Goal: Task Accomplishment & Management: Complete application form

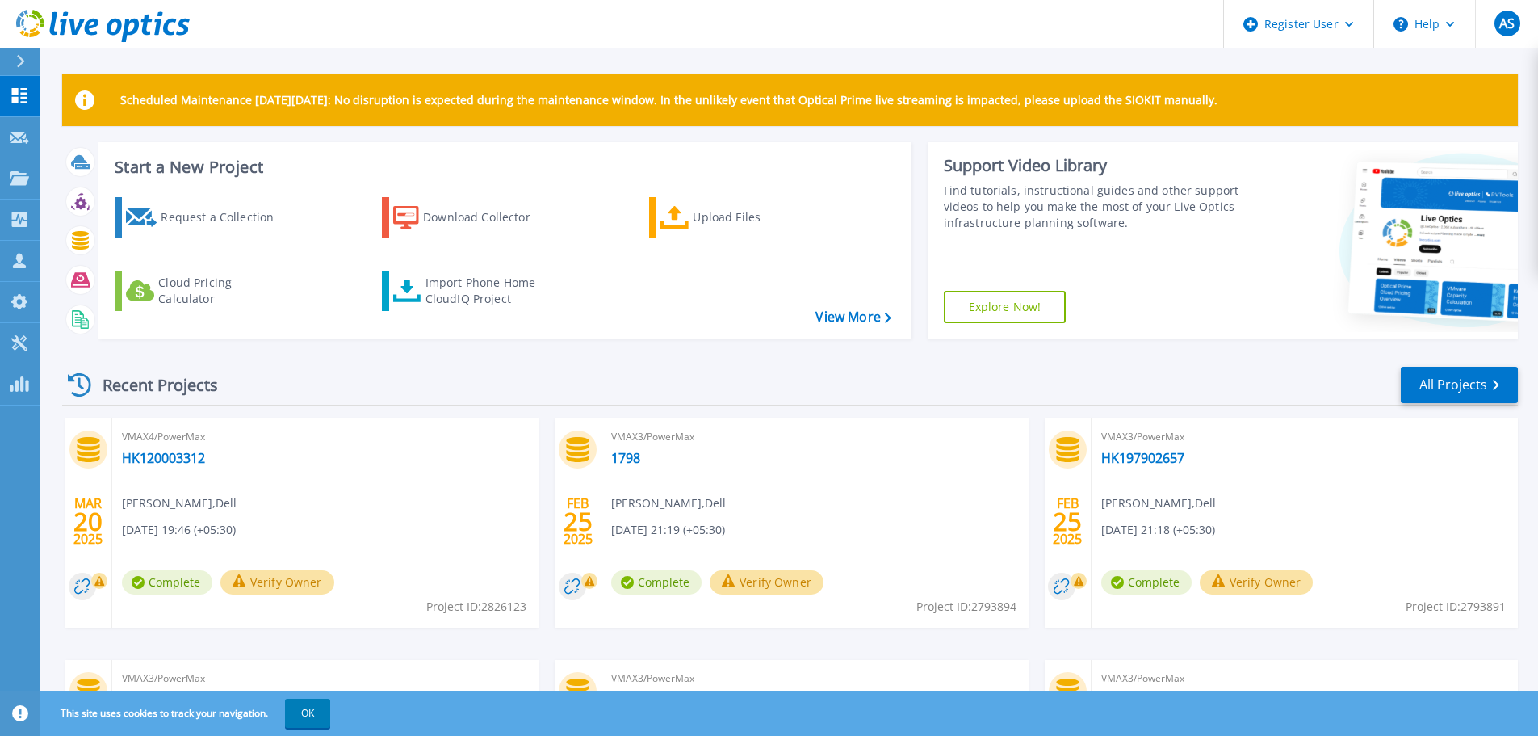
click at [21, 57] on icon at bounding box center [20, 61] width 9 height 13
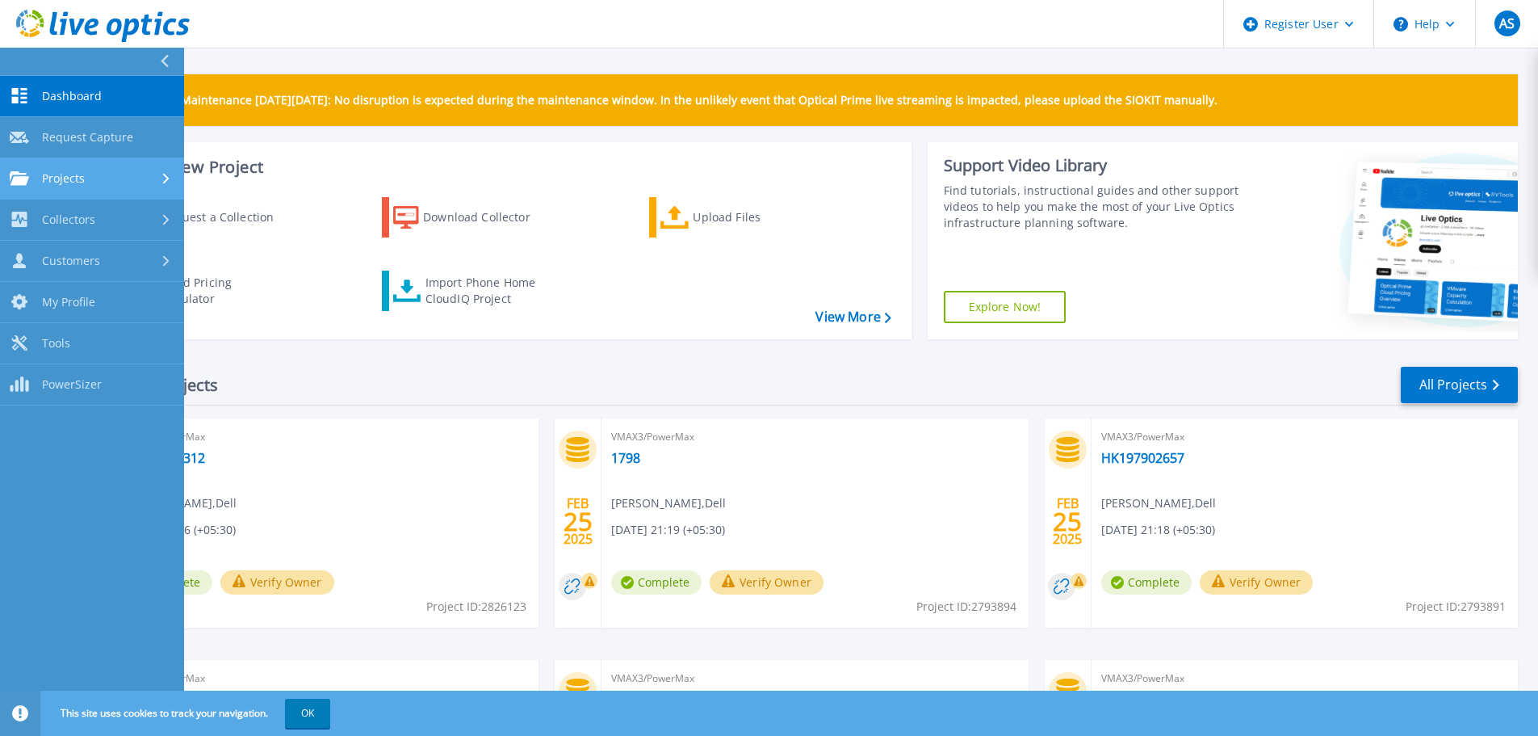
click at [136, 178] on div "Projects" at bounding box center [92, 178] width 165 height 15
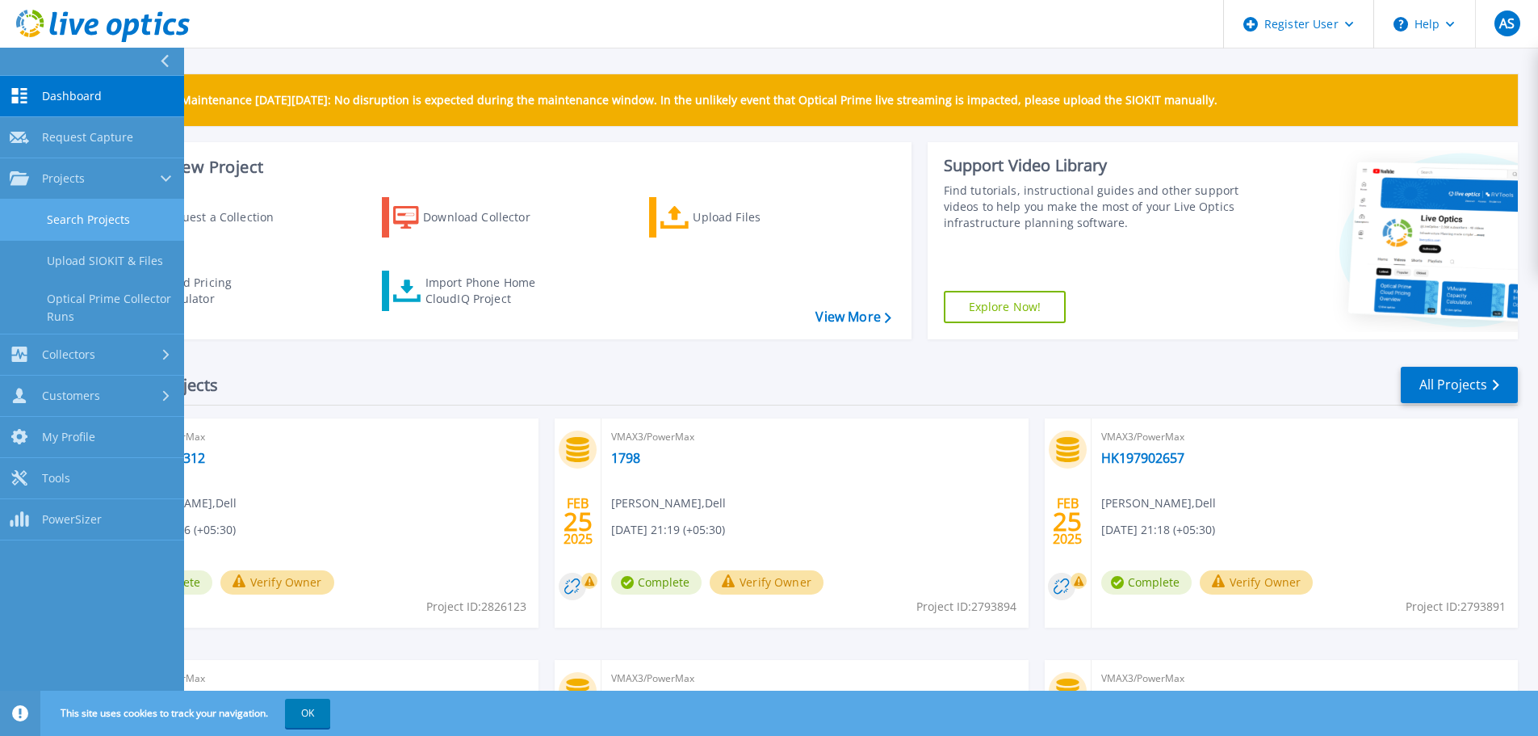
click at [118, 200] on link "Search Projects" at bounding box center [92, 219] width 184 height 41
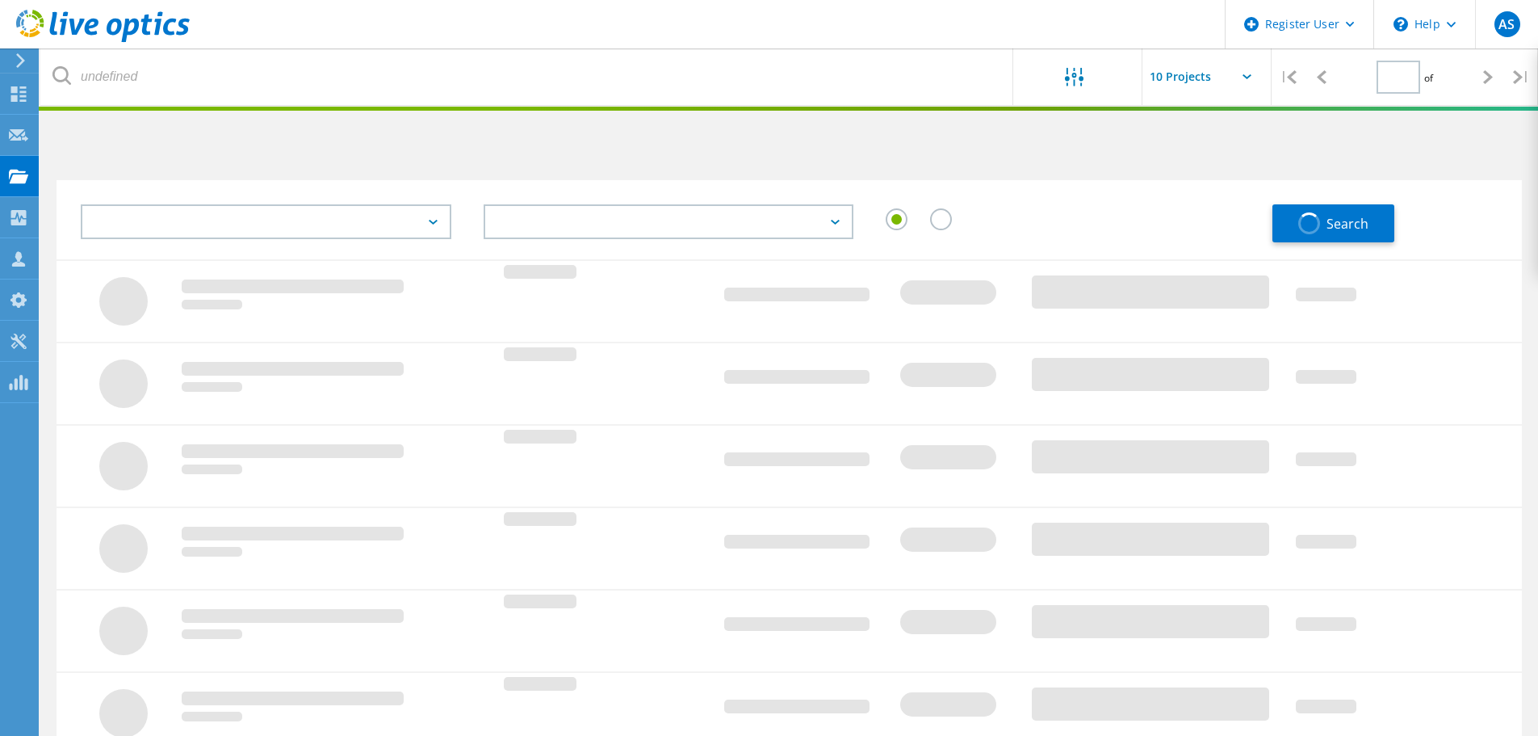
type input "1"
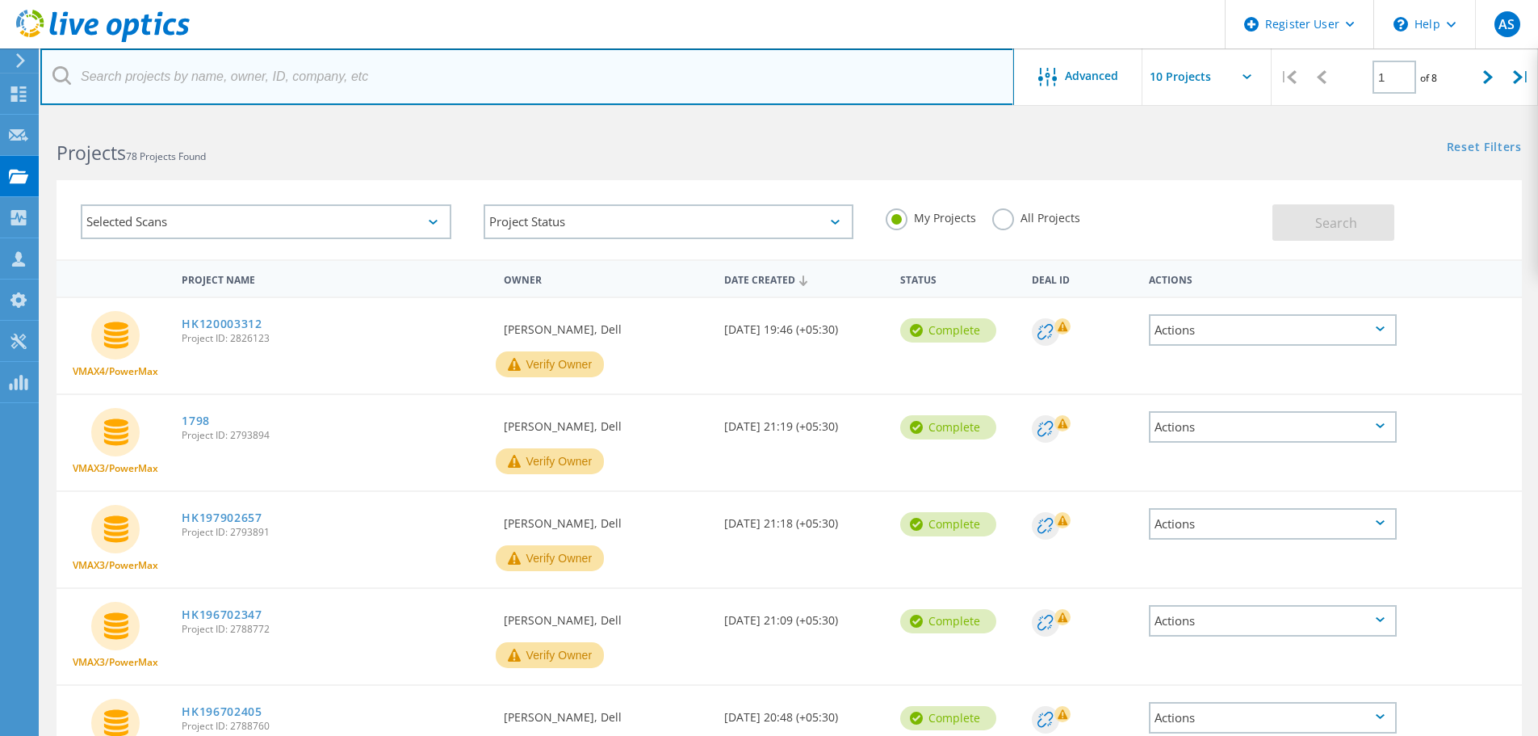
click at [897, 79] on input "text" at bounding box center [527, 76] width 974 height 57
paste input "HWKWCJ3"
type input "HWKWCJ3"
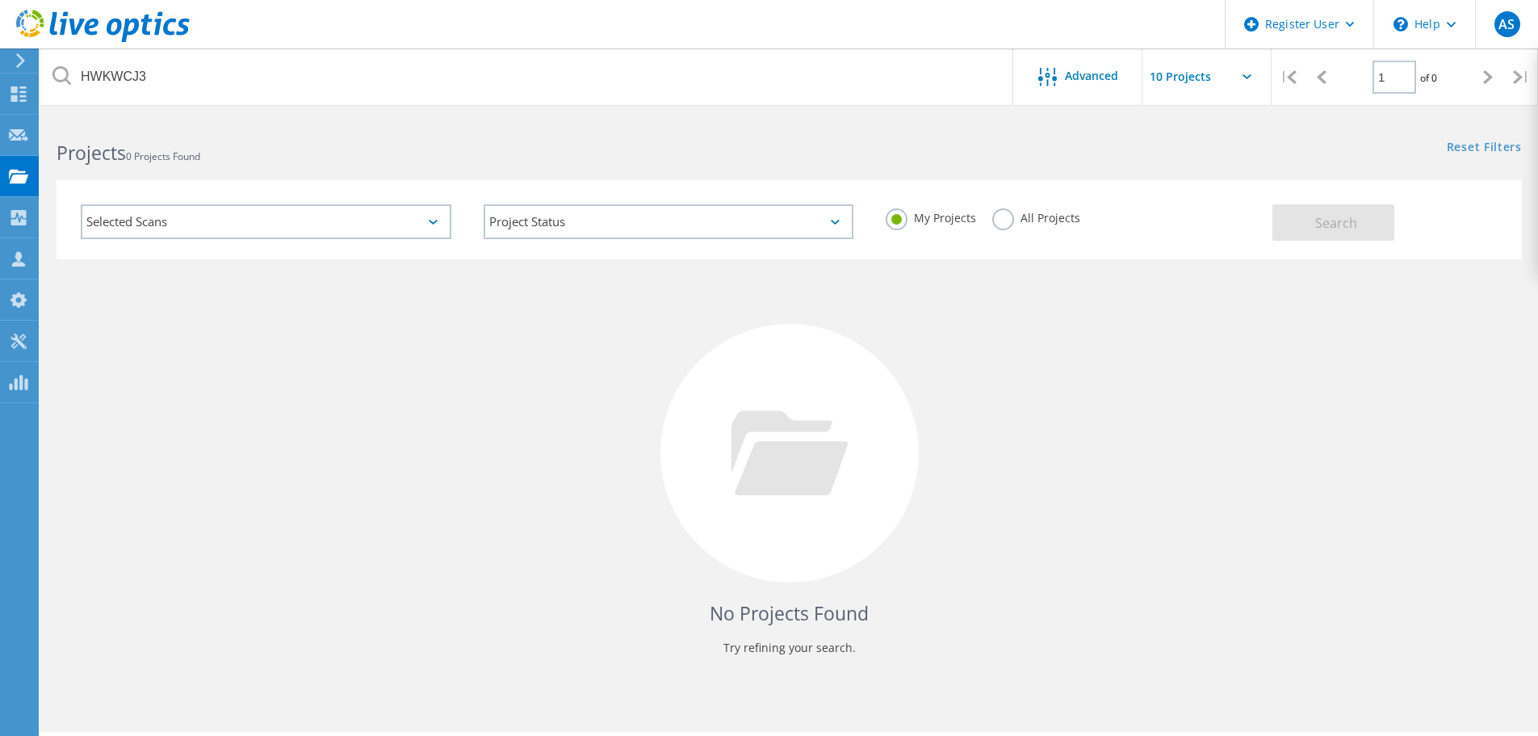
click at [997, 224] on label "All Projects" at bounding box center [1036, 215] width 88 height 15
click at [0, 0] on input "All Projects" at bounding box center [0, 0] width 0 height 0
click at [1323, 230] on span "Search" at bounding box center [1336, 223] width 42 height 18
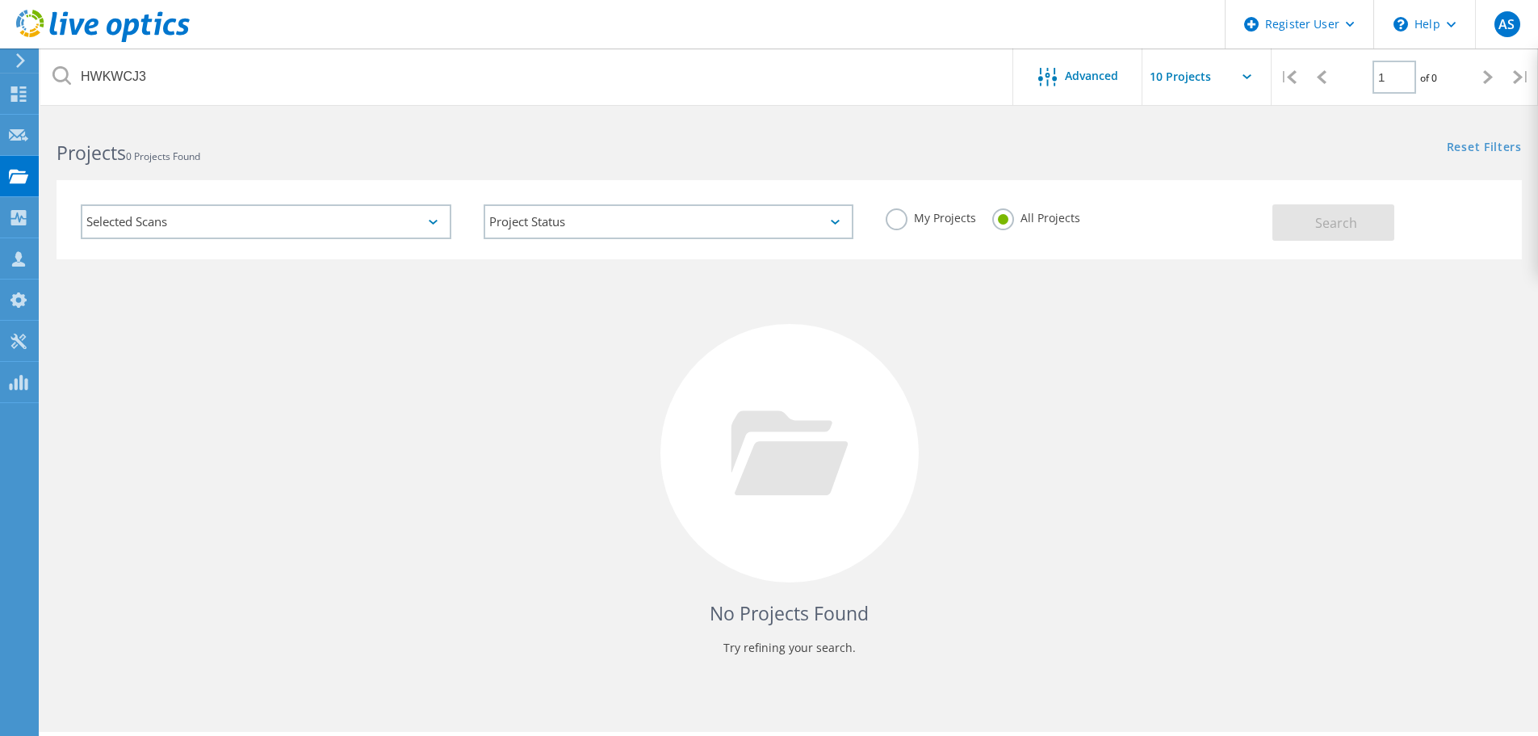
click at [23, 65] on icon at bounding box center [21, 60] width 12 height 15
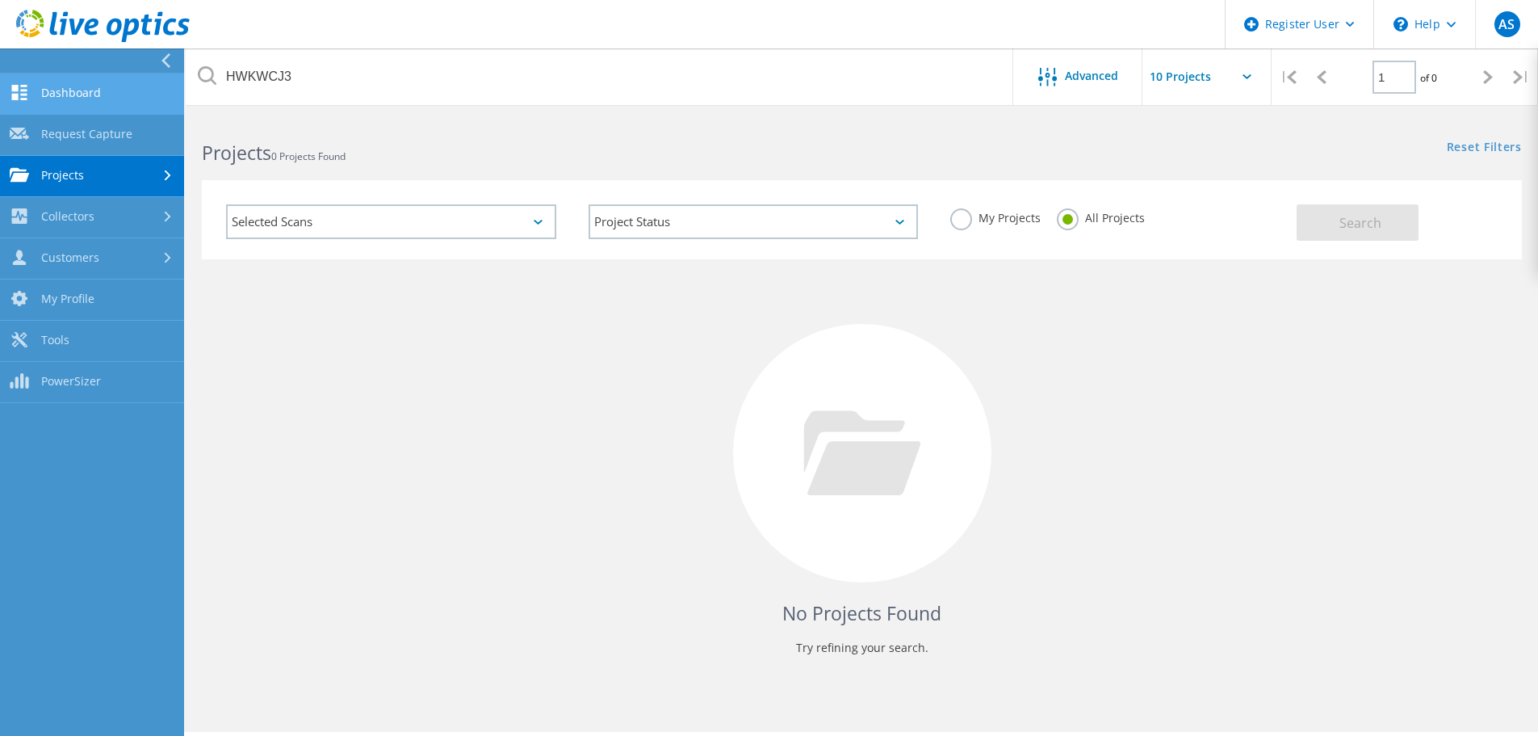
click at [117, 94] on link "Dashboard" at bounding box center [92, 93] width 184 height 41
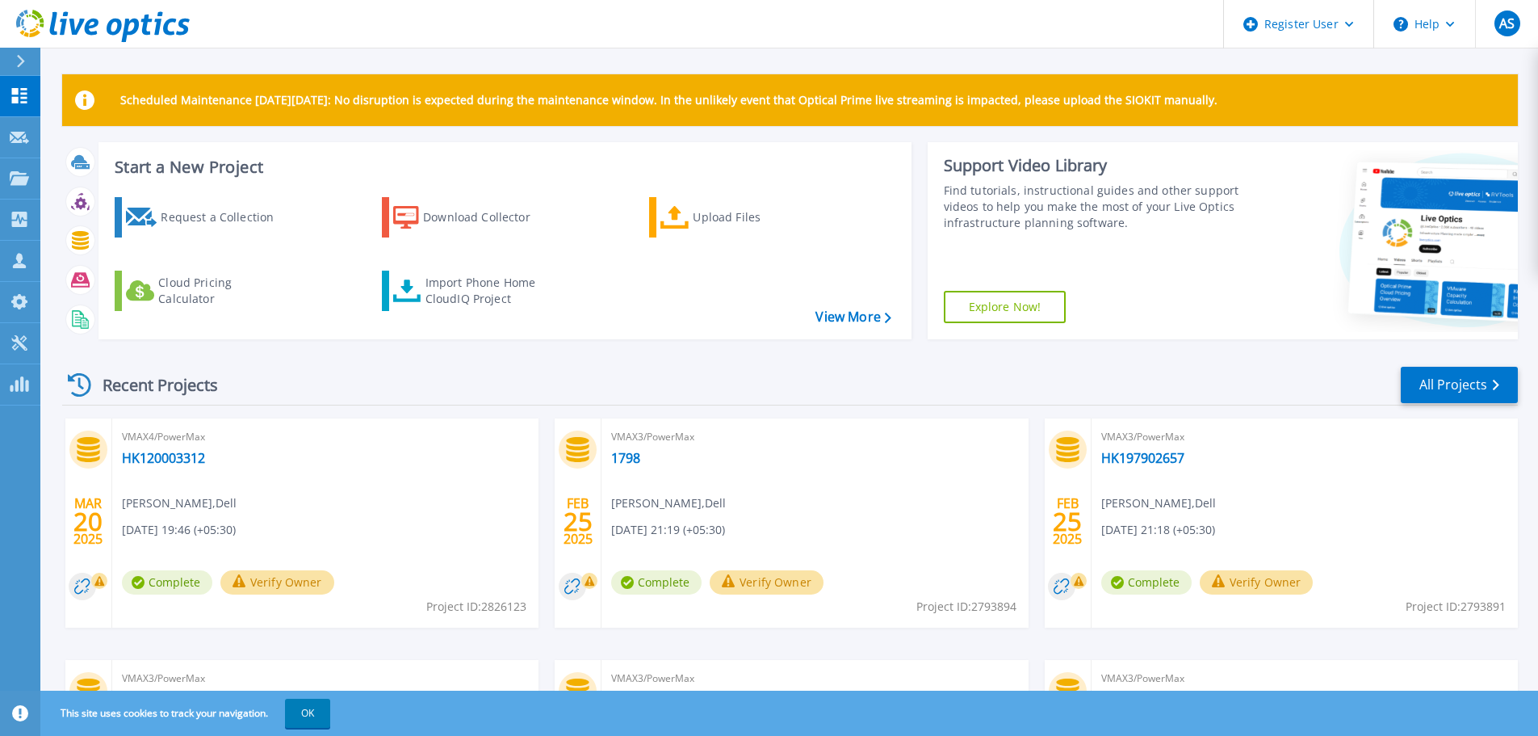
click at [29, 60] on div at bounding box center [28, 61] width 26 height 27
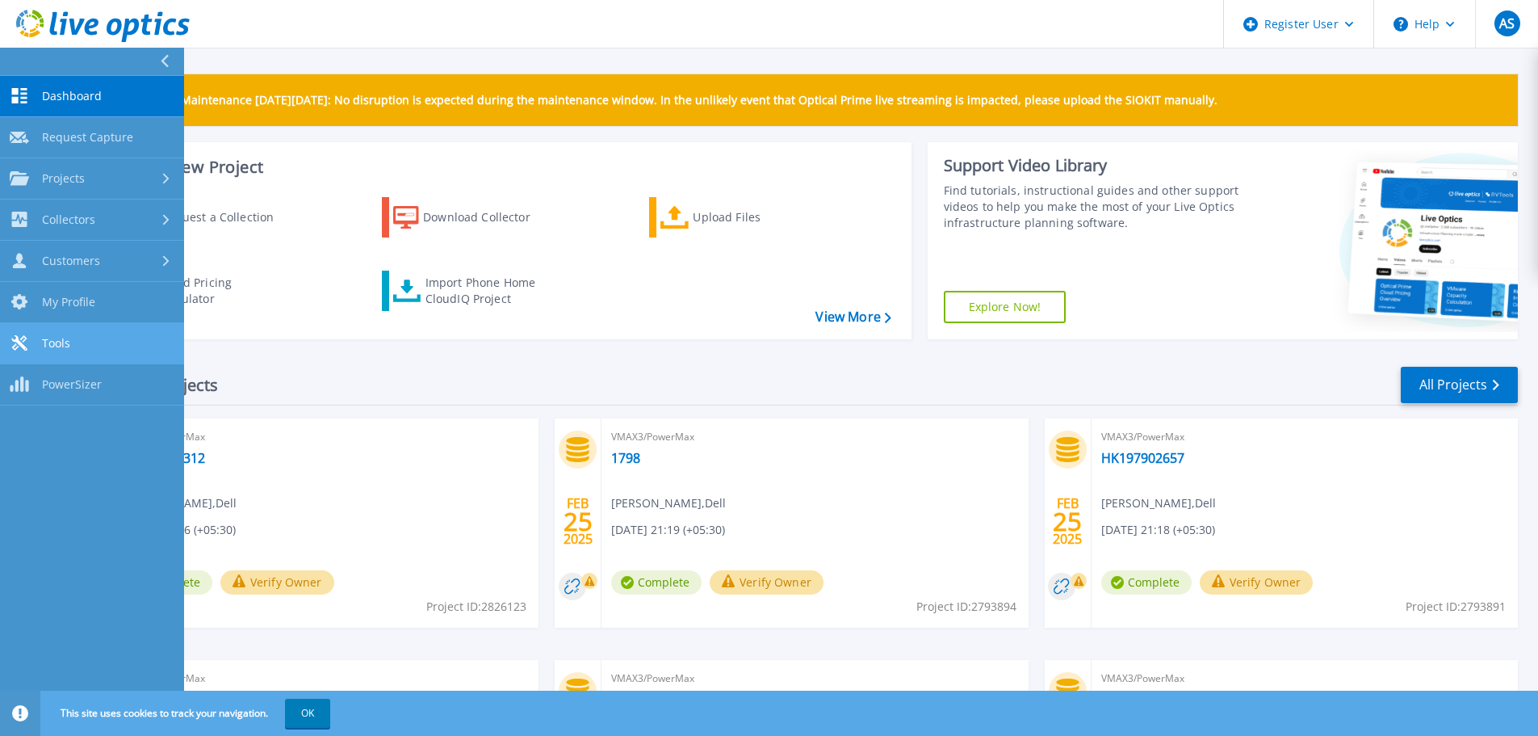
click at [69, 349] on span "Tools" at bounding box center [56, 343] width 28 height 15
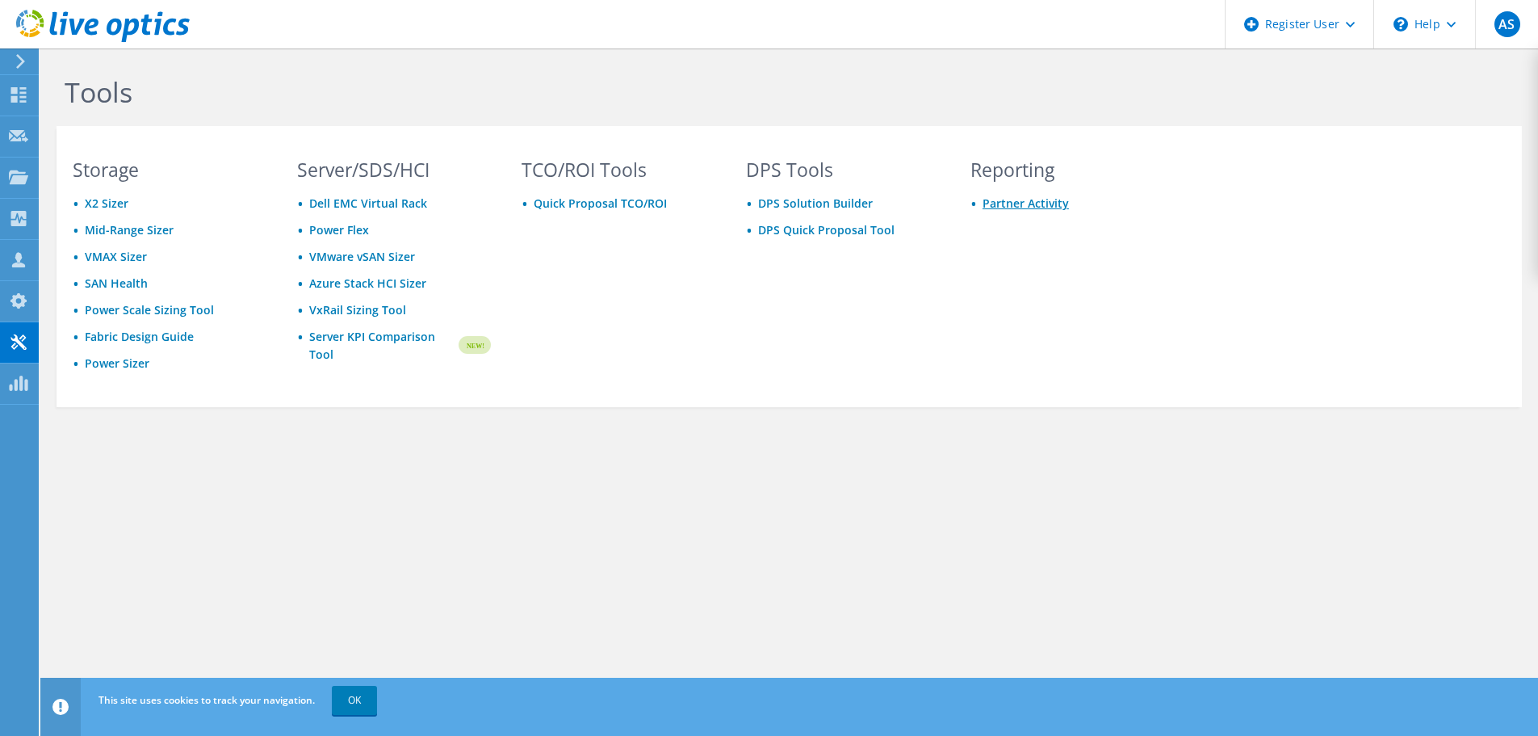
click at [1020, 201] on link "Partner Activity" at bounding box center [1026, 202] width 86 height 15
click at [19, 68] on icon at bounding box center [21, 61] width 12 height 15
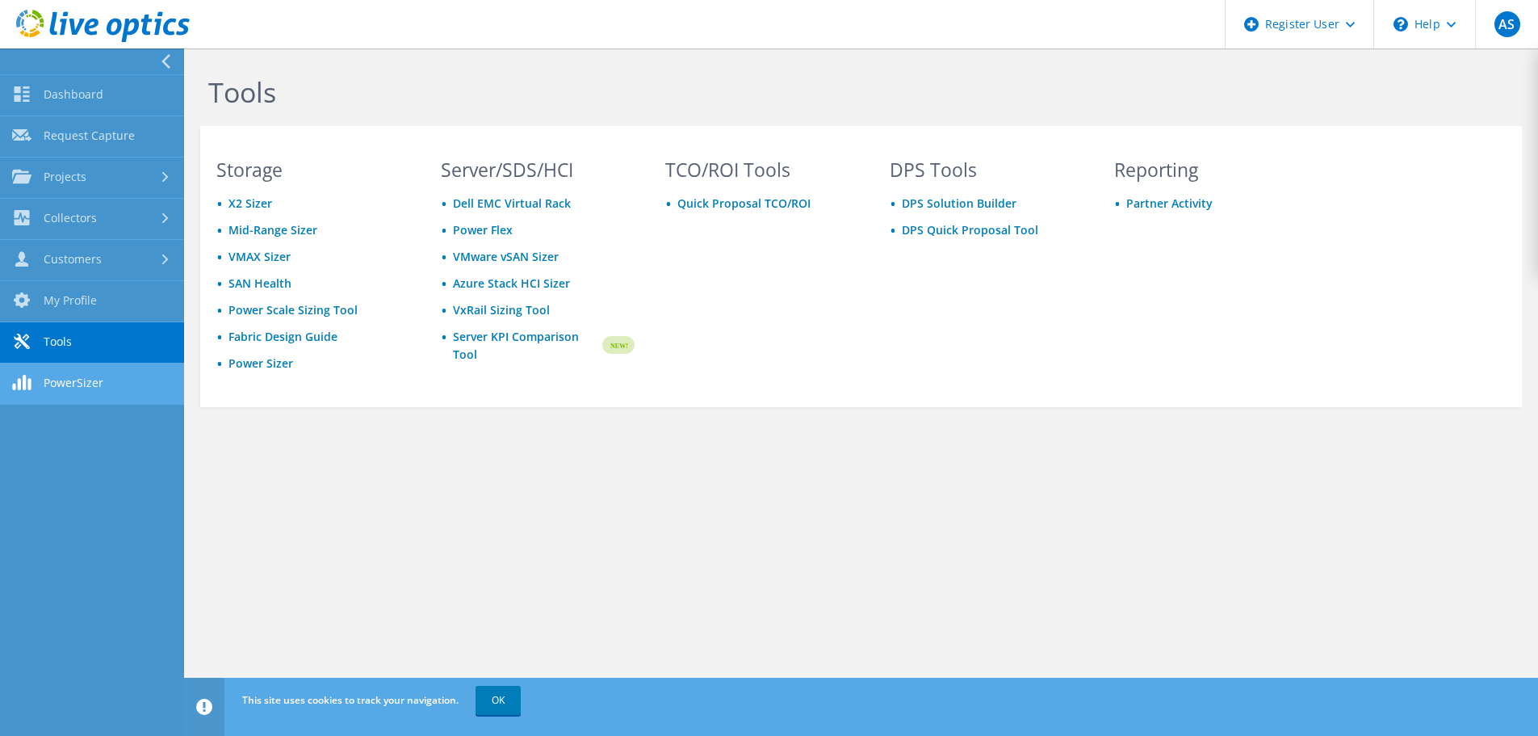
click at [61, 391] on link "PowerSizer" at bounding box center [92, 383] width 184 height 41
click at [73, 295] on link "My Profile" at bounding box center [92, 301] width 184 height 41
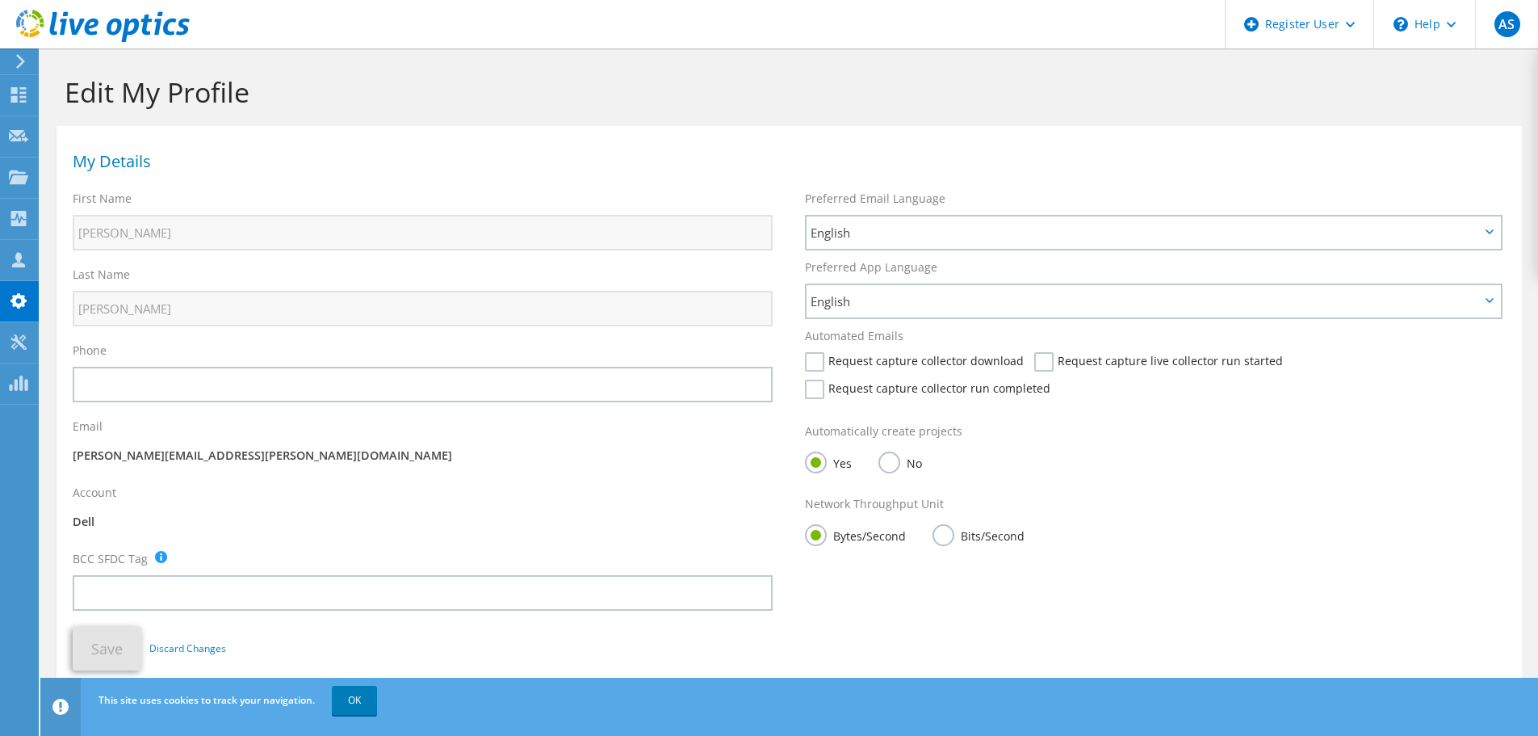
click at [21, 61] on icon at bounding box center [21, 61] width 12 height 15
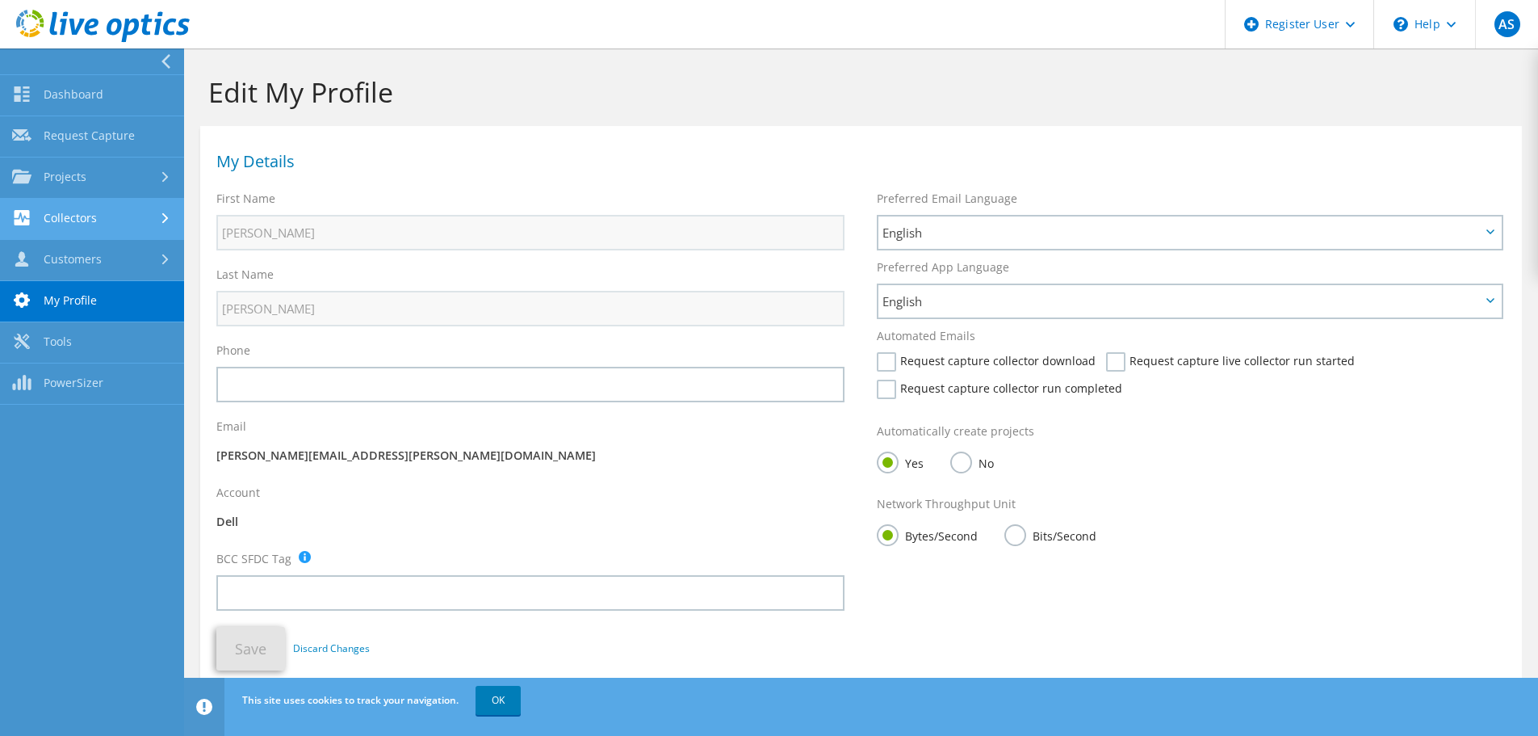
click at [90, 220] on link "Collectors" at bounding box center [92, 219] width 184 height 41
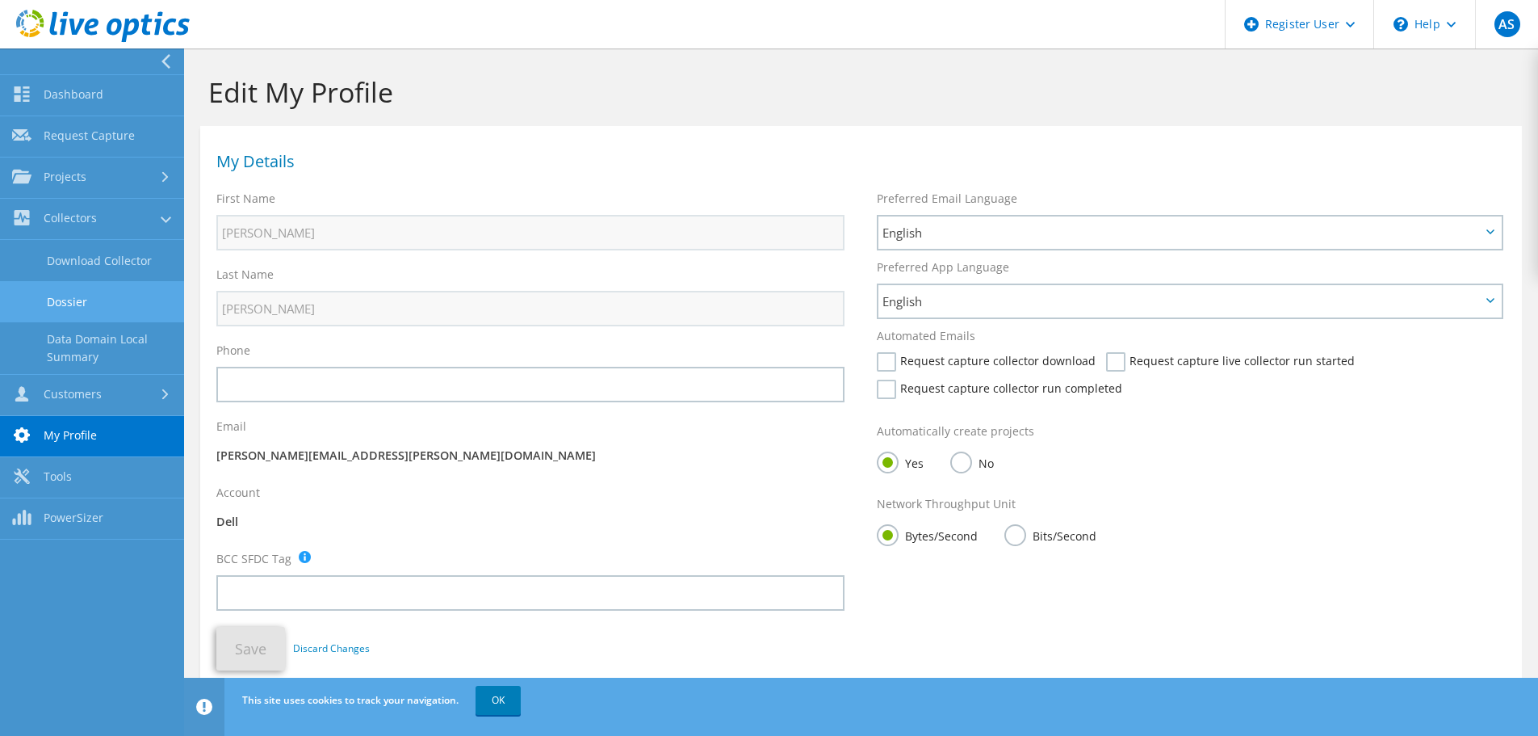
click at [86, 297] on link "Dossier" at bounding box center [92, 301] width 184 height 41
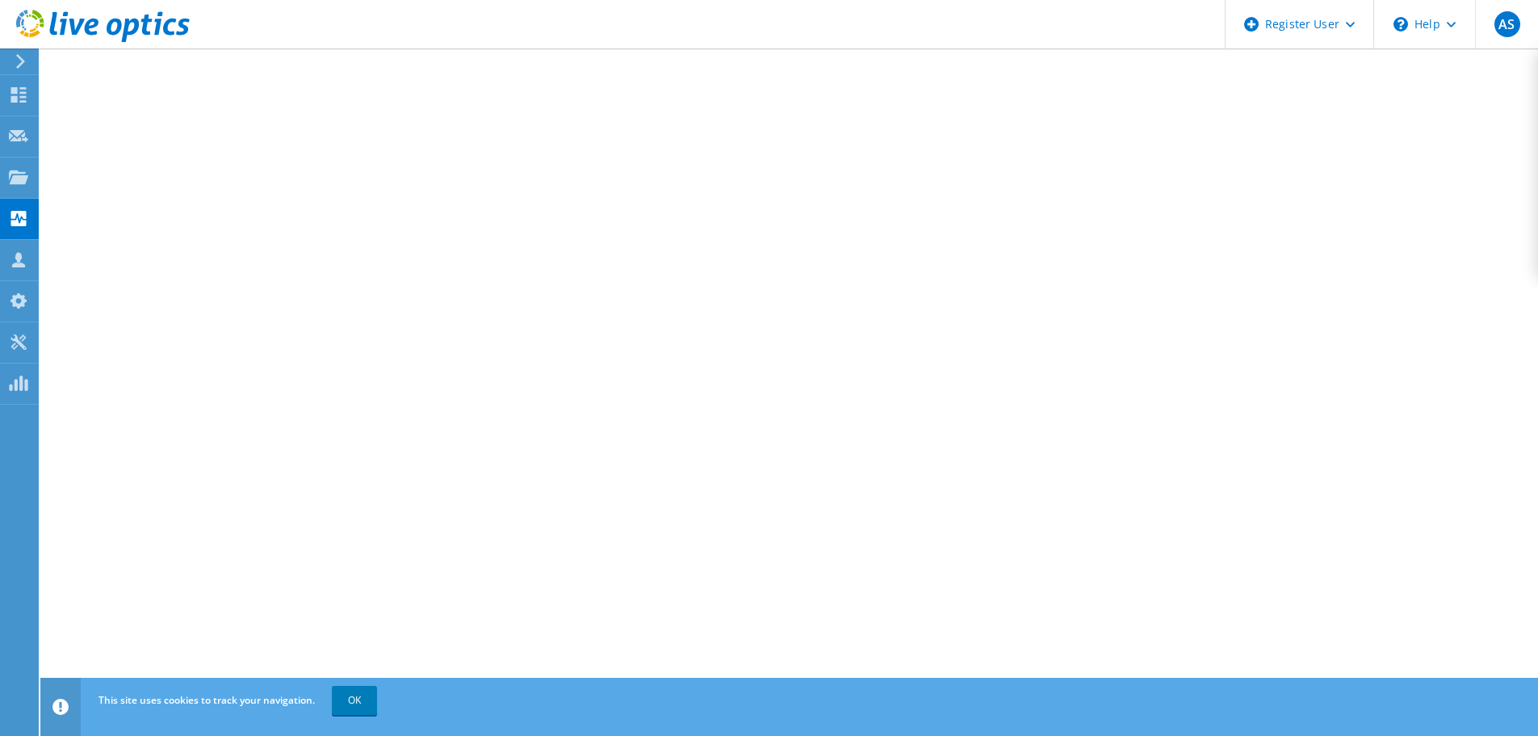
click at [18, 48] on div at bounding box center [95, 27] width 190 height 54
click at [21, 61] on icon at bounding box center [21, 61] width 12 height 15
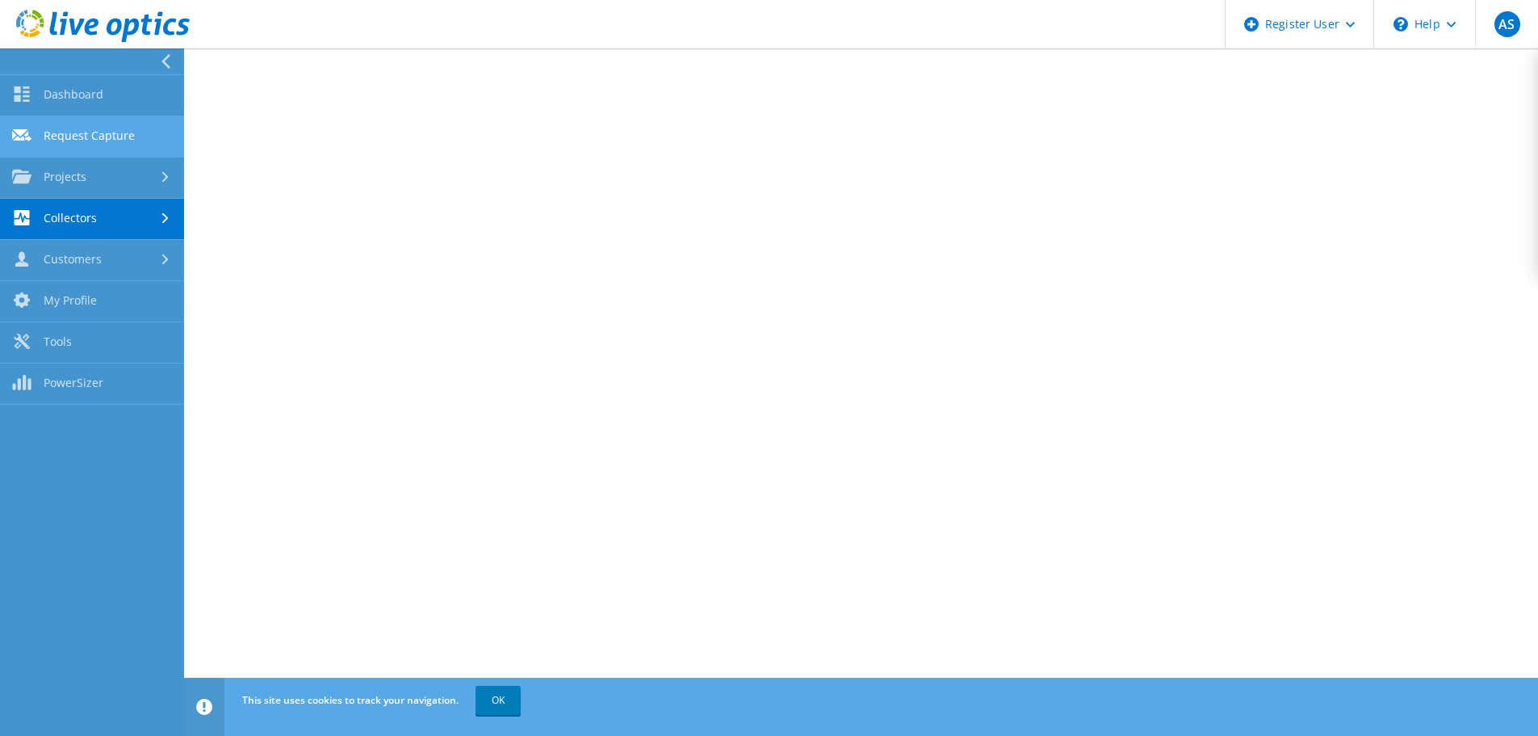
click at [103, 141] on link "Request Capture" at bounding box center [92, 136] width 184 height 41
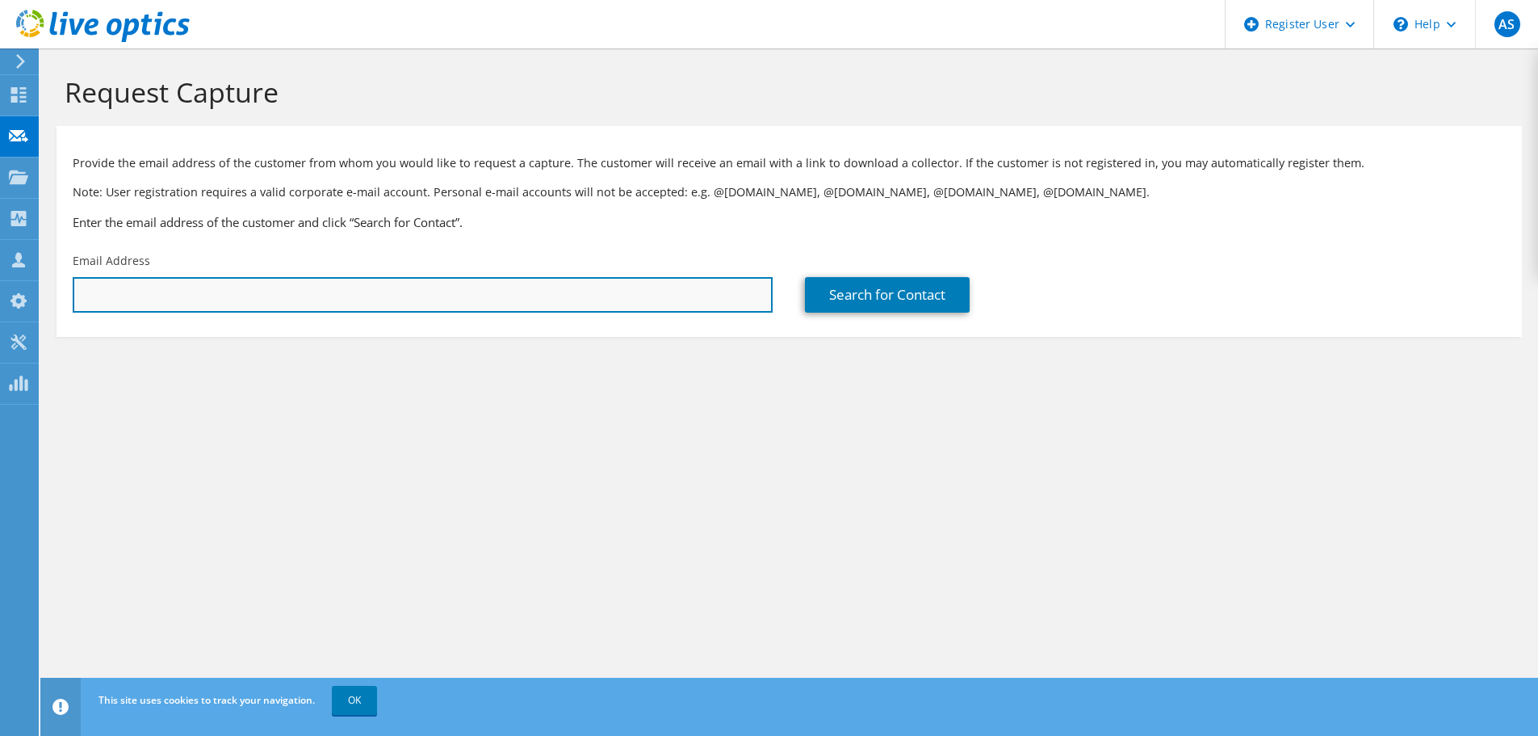
click at [279, 296] on input "text" at bounding box center [423, 295] width 700 height 36
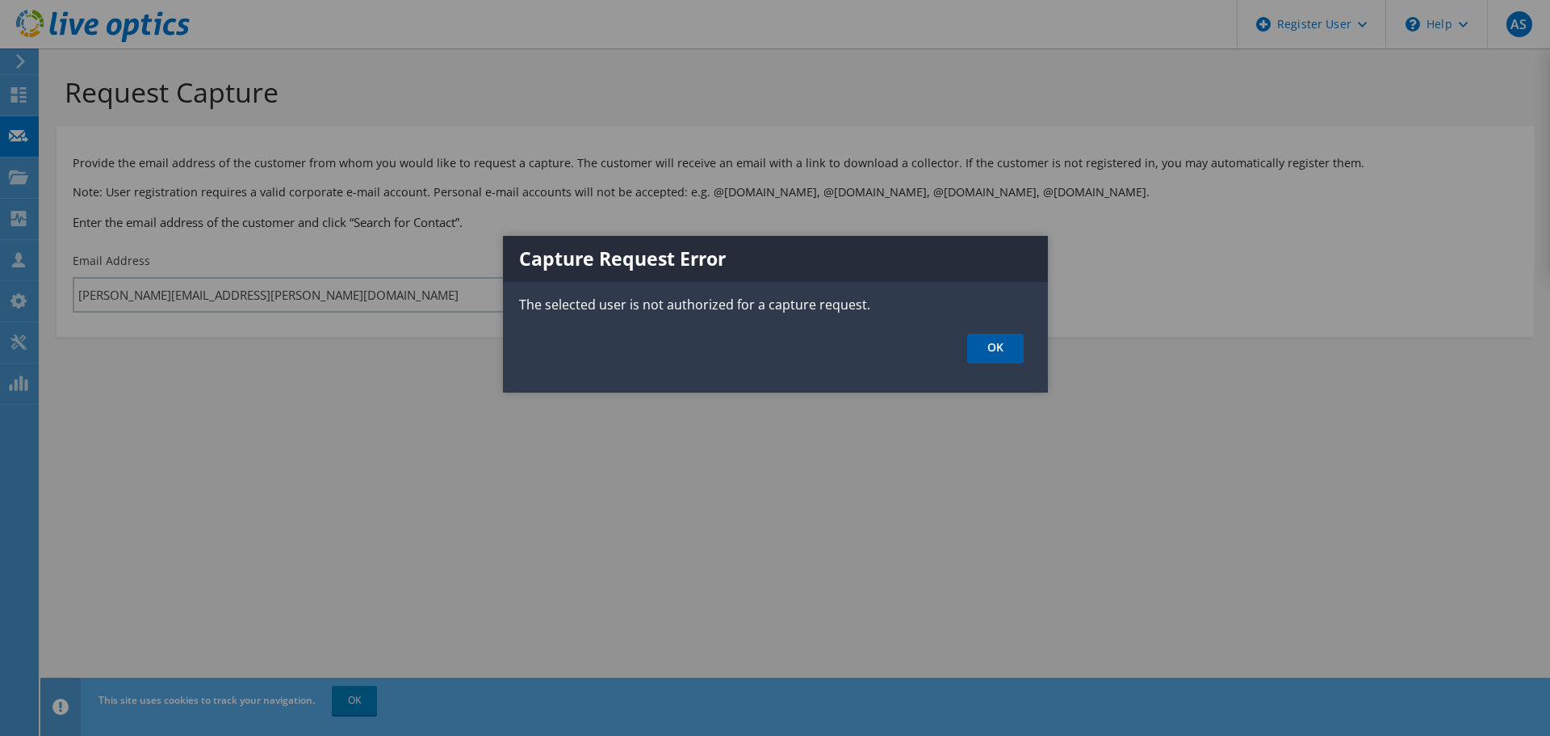
click at [989, 346] on link "OK" at bounding box center [995, 349] width 57 height 30
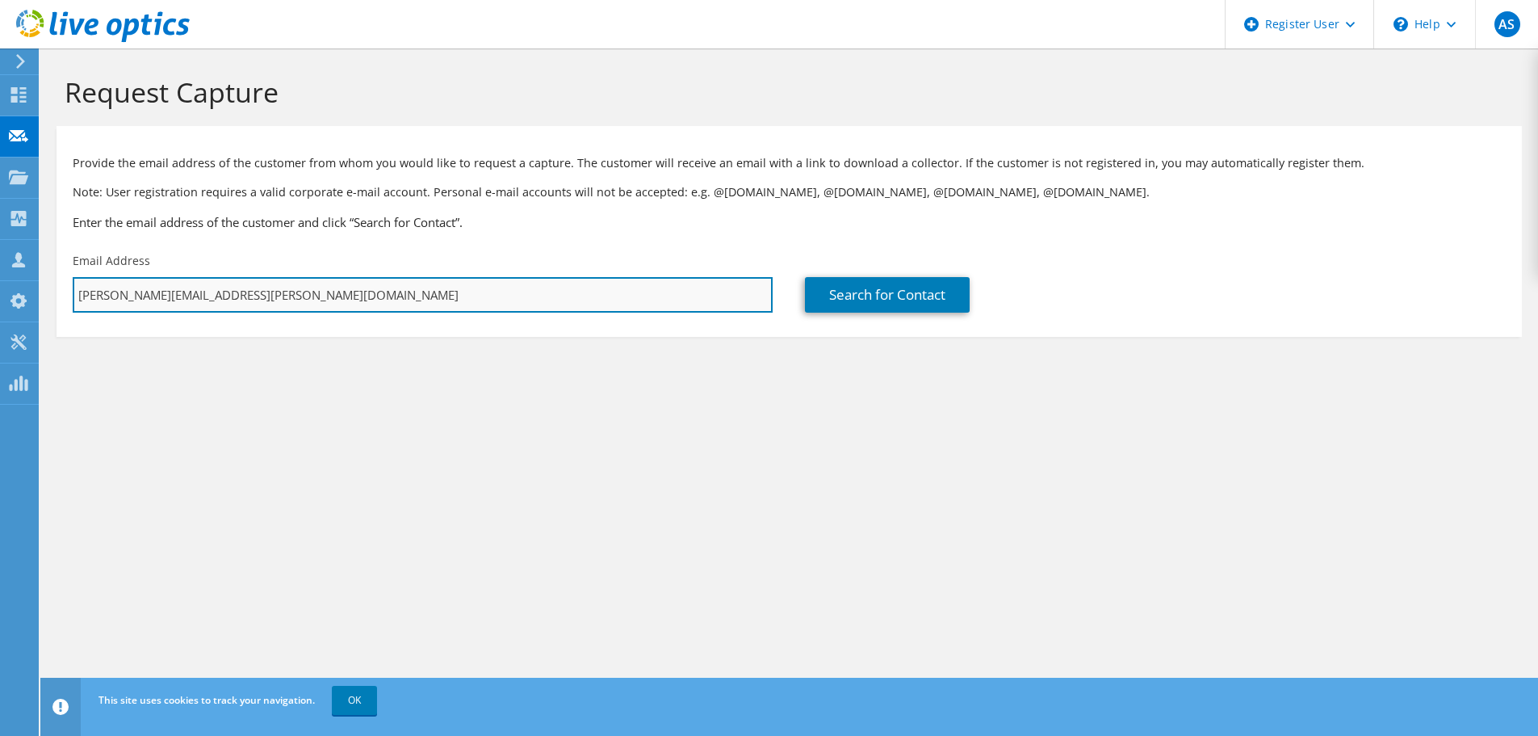
click at [130, 300] on input "Amardip.Shaw@Dell.com" at bounding box center [423, 295] width 700 height 36
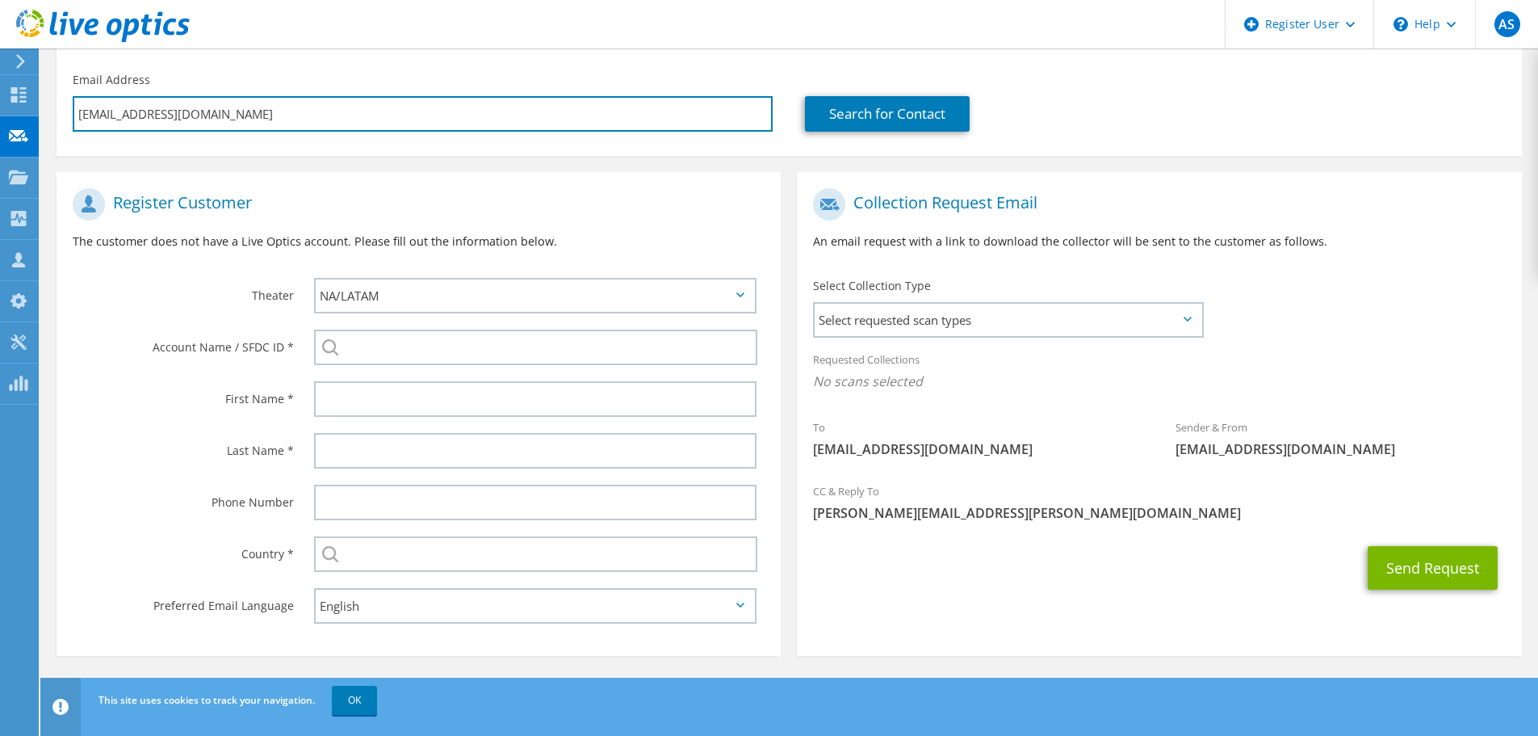
scroll to position [182, 0]
type input "Amardip_Shaw@Dell.com"
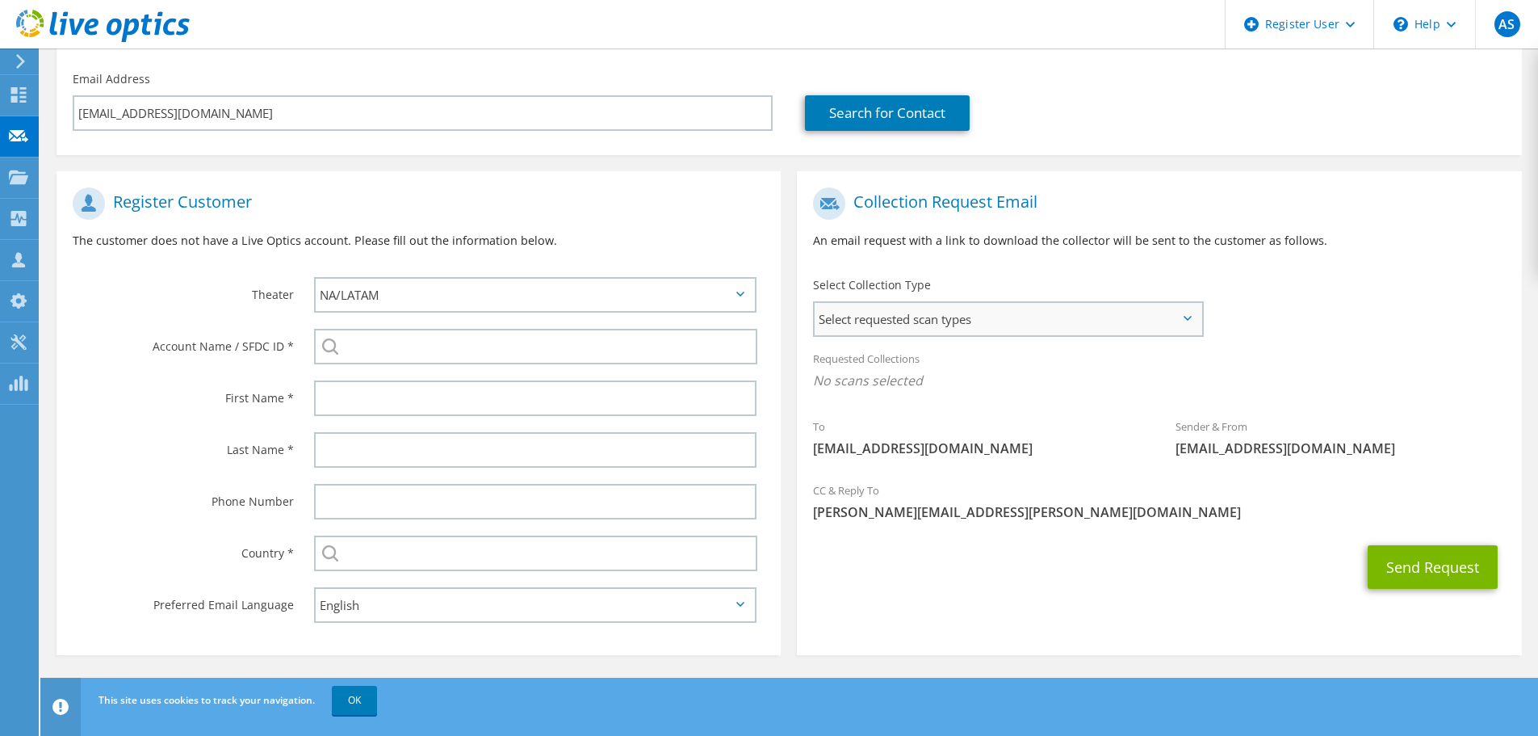
click at [980, 314] on span "Select requested scan types" at bounding box center [1008, 319] width 387 height 32
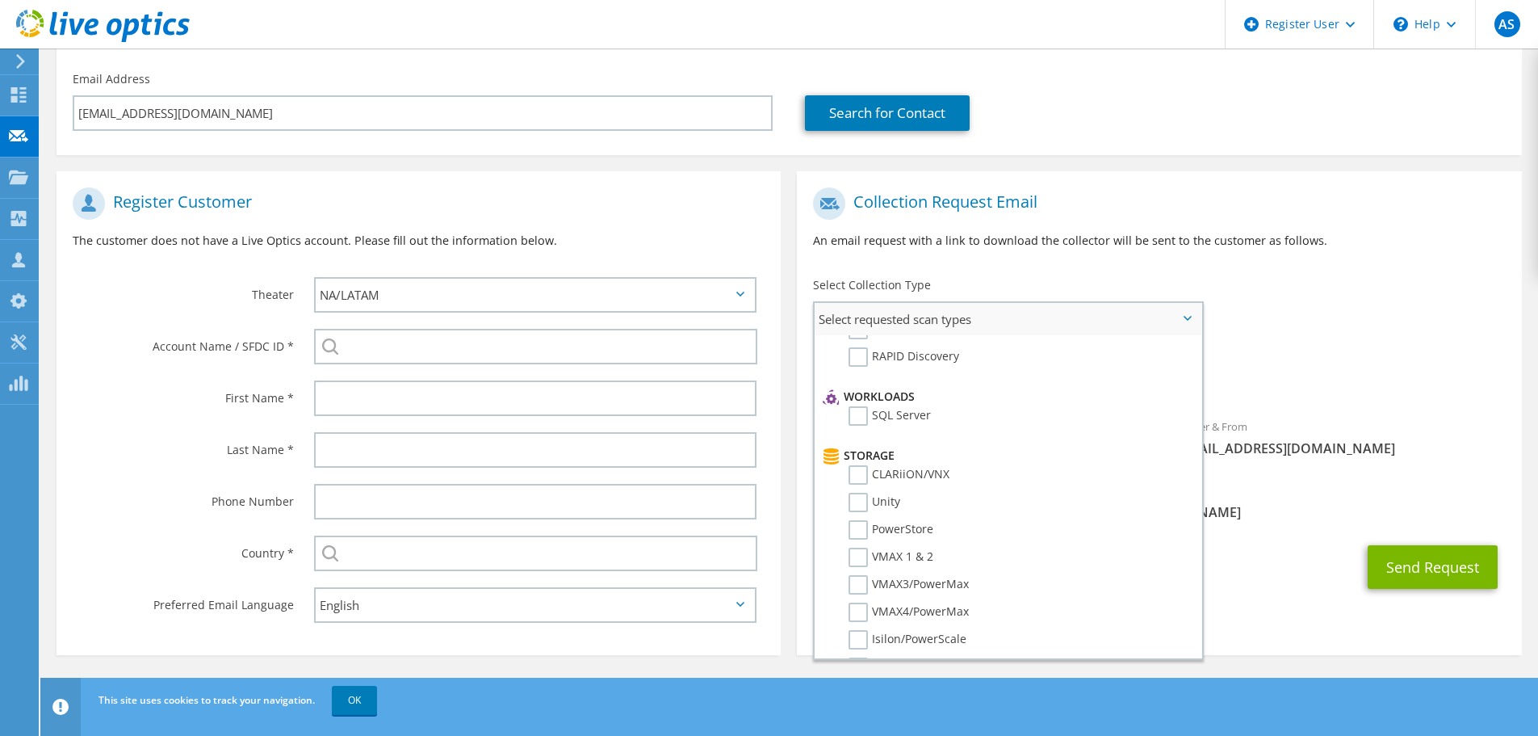
scroll to position [178, 0]
click at [912, 519] on label "PowerStore" at bounding box center [891, 527] width 85 height 19
click at [0, 0] on input "PowerStore" at bounding box center [0, 0] width 0 height 0
click at [1373, 326] on div "To Amardip_Shaw@Dell.com Sender & From liveoptics@liveoptics.com" at bounding box center [1159, 328] width 724 height 299
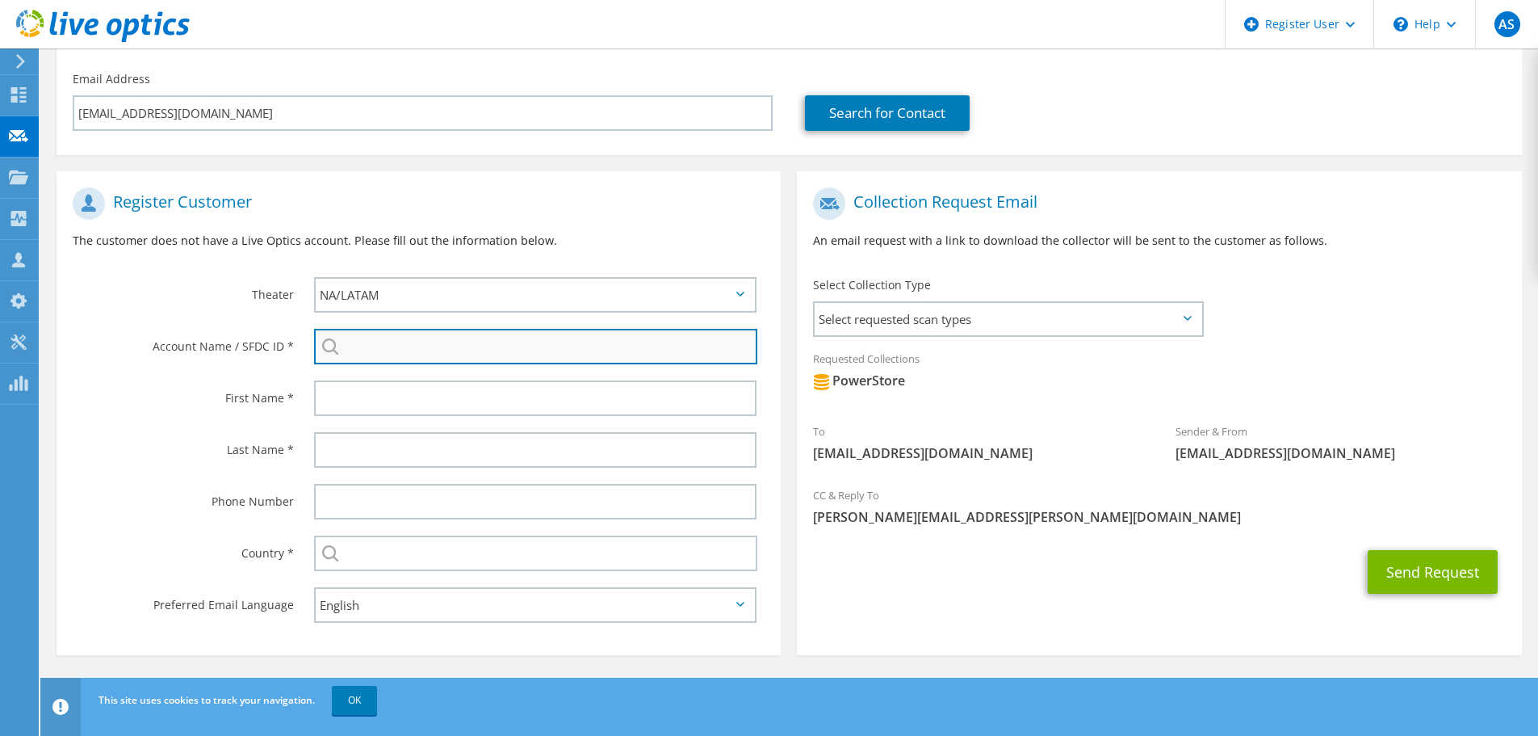
click at [396, 342] on input "search" at bounding box center [535, 347] width 443 height 36
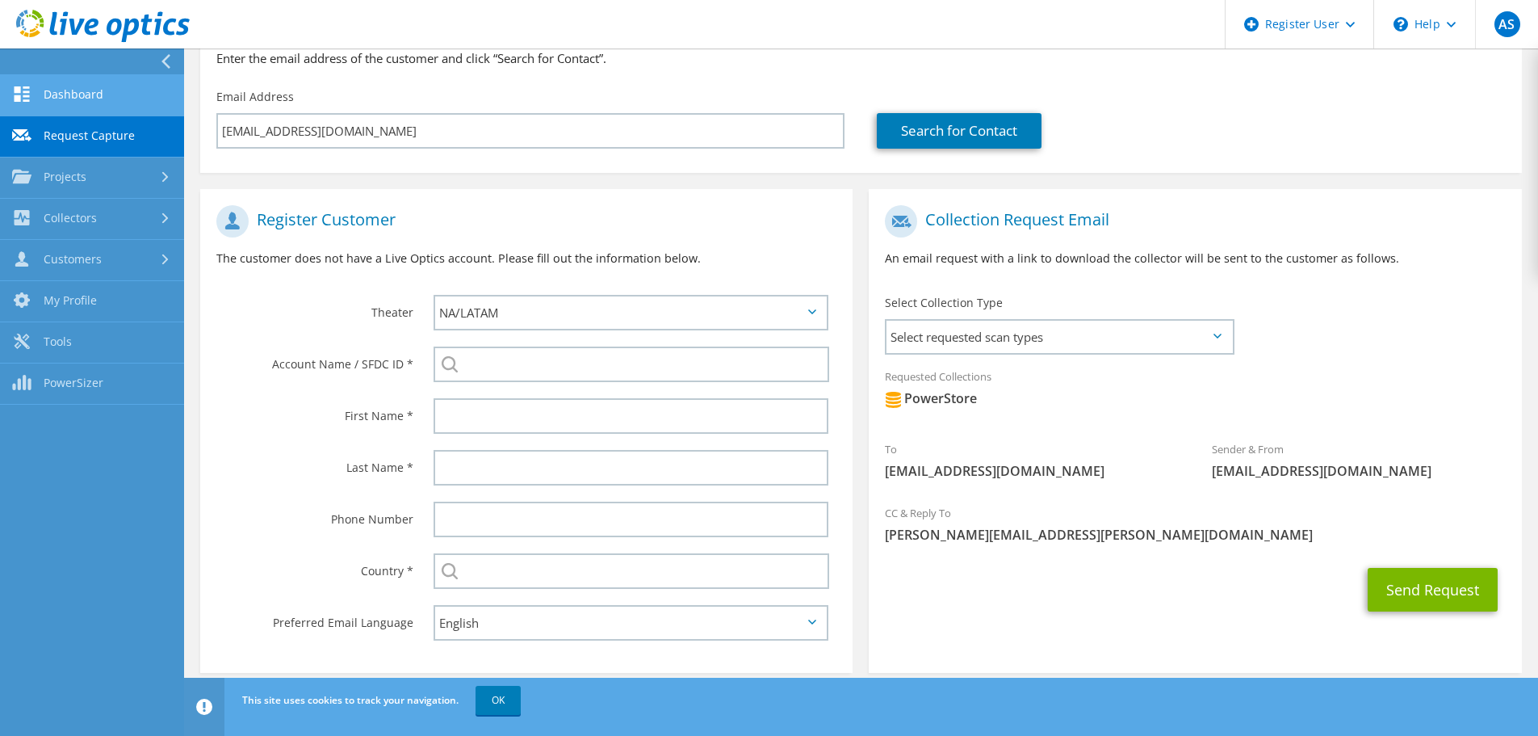
click at [84, 99] on link "Dashboard" at bounding box center [92, 95] width 184 height 41
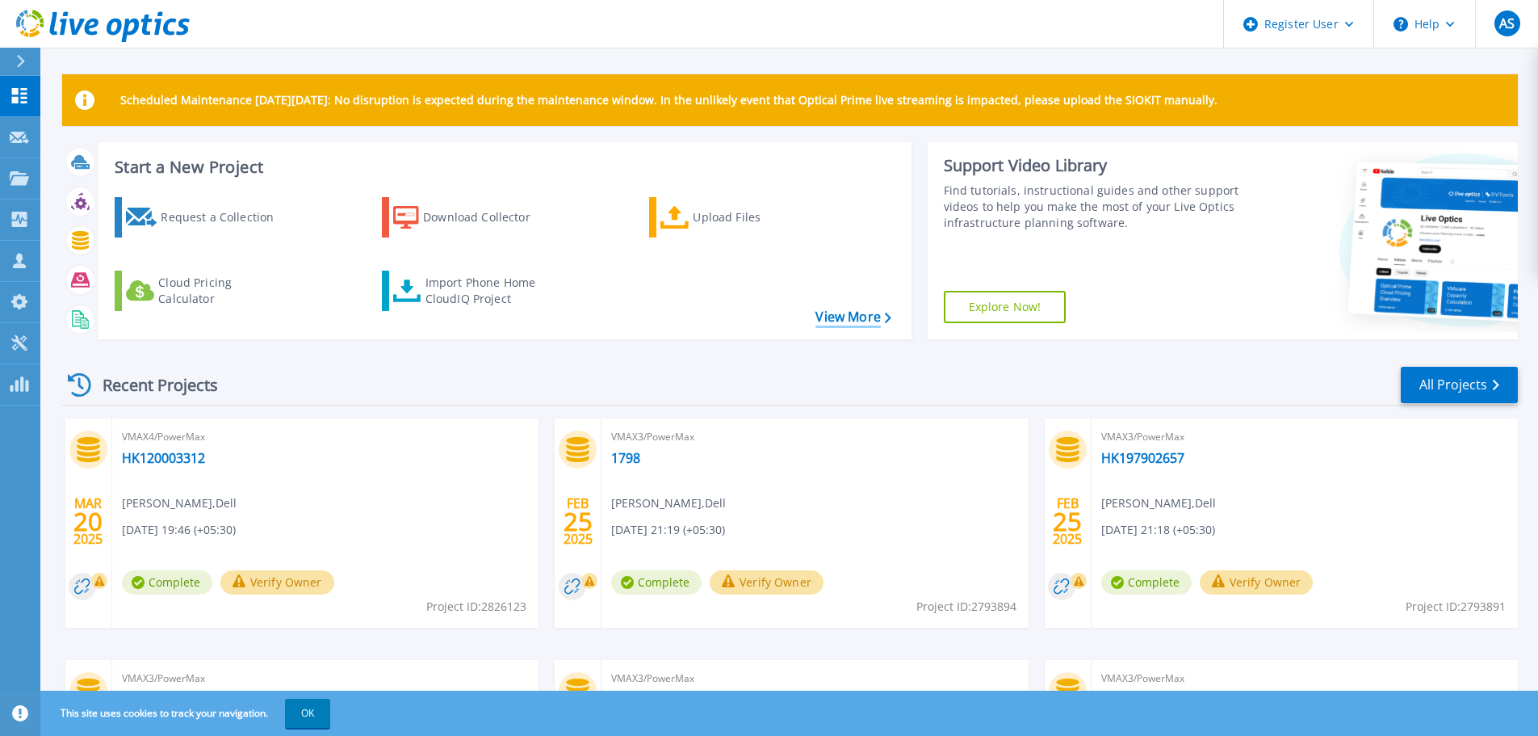
click at [840, 315] on link "View More" at bounding box center [853, 316] width 75 height 15
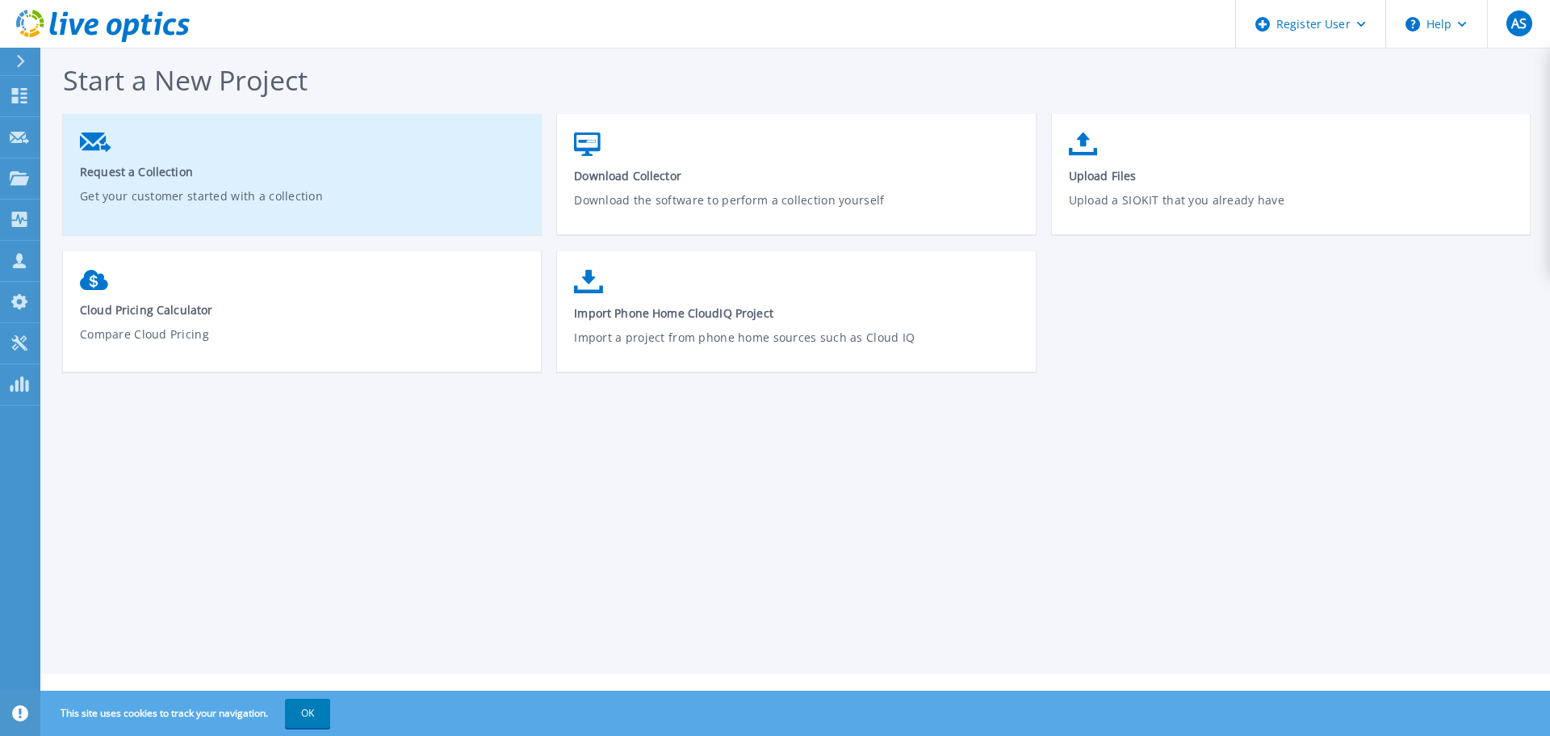
click at [468, 191] on p "Get your customer started with a collection" at bounding box center [302, 205] width 445 height 37
